Goal: Find contact information: Find contact information

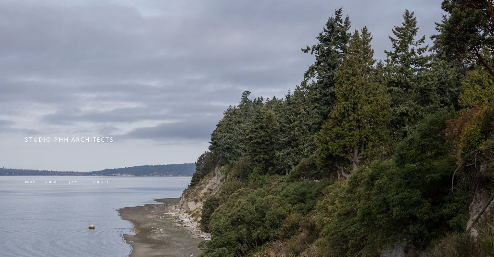
click at [102, 183] on span "contact" at bounding box center [100, 182] width 15 height 6
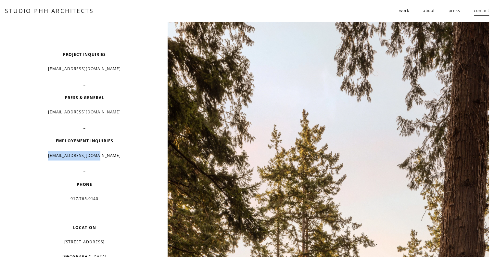
drag, startPoint x: 113, startPoint y: 155, endPoint x: 57, endPoint y: 154, distance: 56.2
click at [57, 154] on p "[EMAIL_ADDRESS][DOMAIN_NAME]" at bounding box center [84, 156] width 118 height 10
copy p "[EMAIL_ADDRESS][DOMAIN_NAME]"
